Goal: Information Seeking & Learning: Learn about a topic

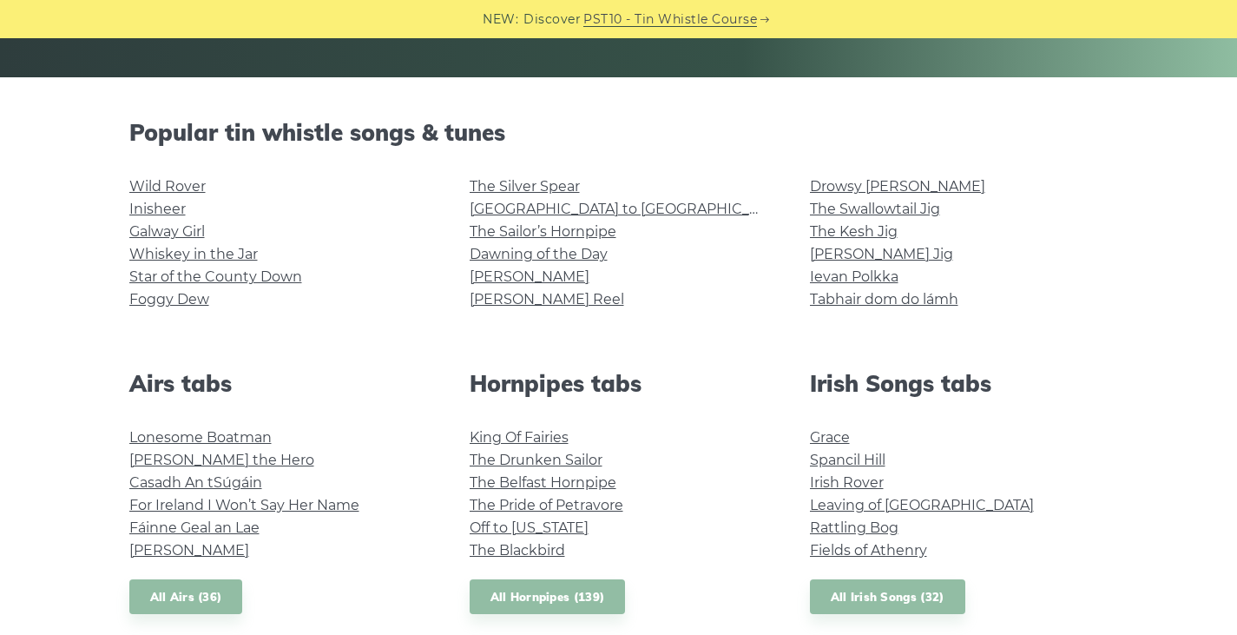
scroll to position [168, 0]
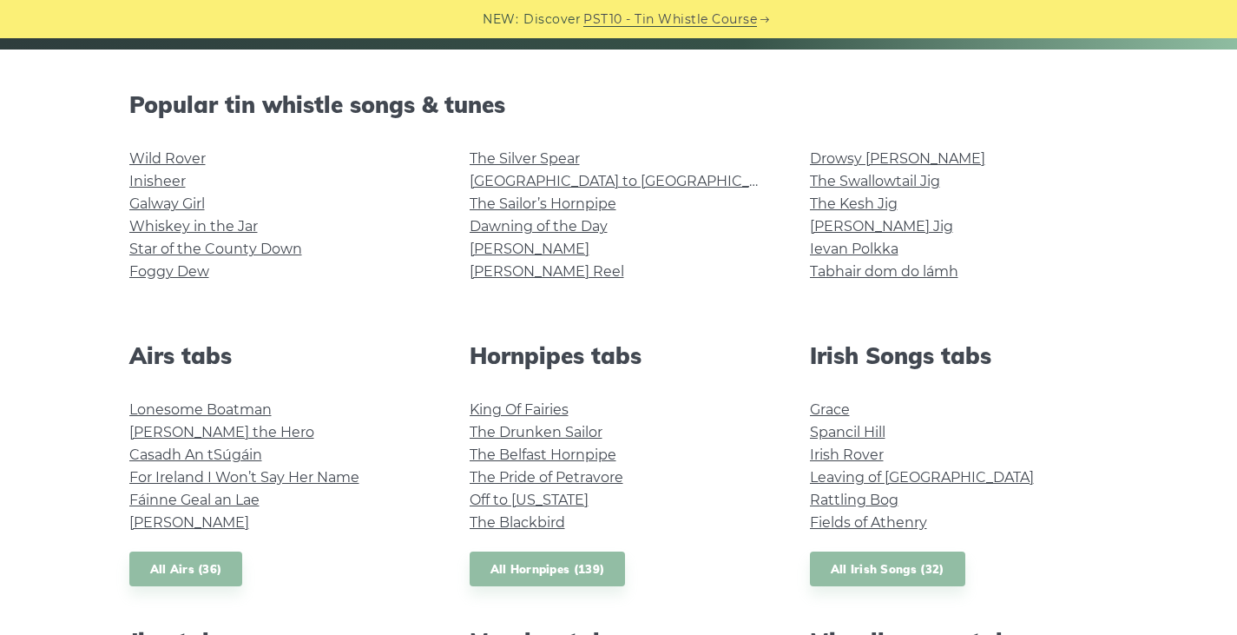
scroll to position [402, 0]
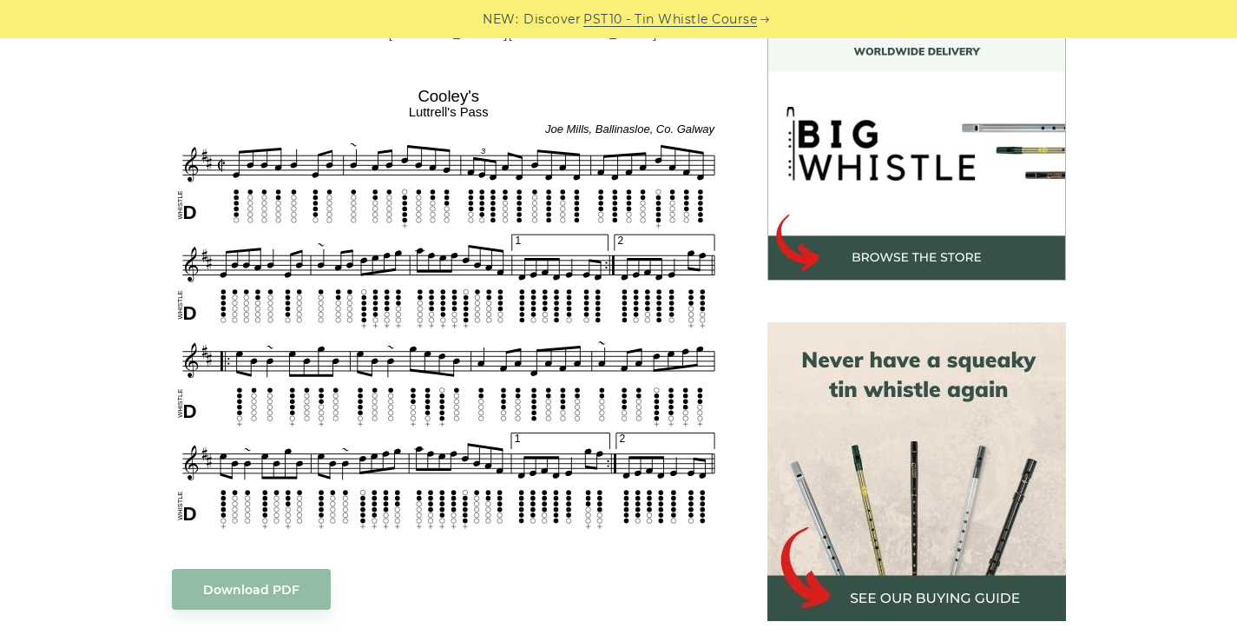
scroll to position [521, 0]
